Goal: Browse casually

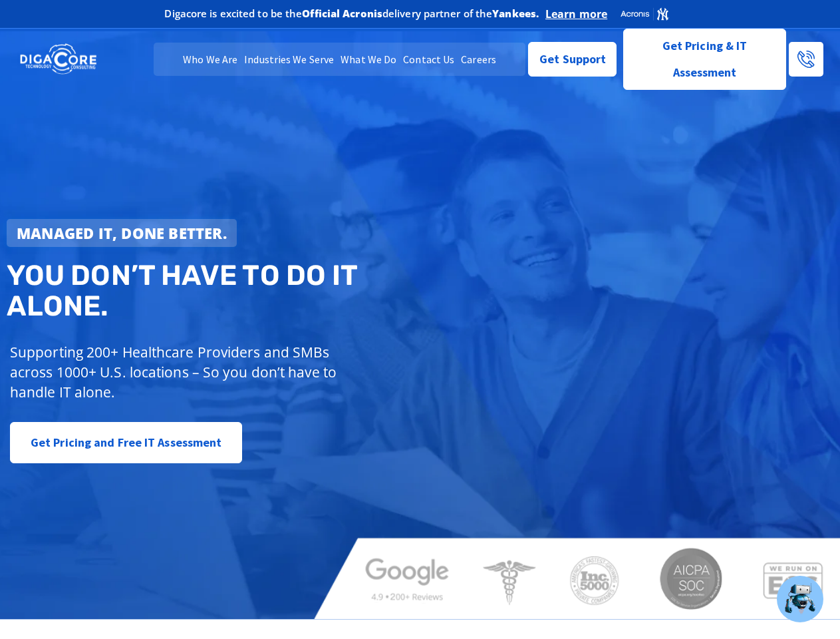
click at [122, 233] on strong "Managed IT, done better." at bounding box center [122, 233] width 210 height 20
